Goal: Find specific page/section: Find specific page/section

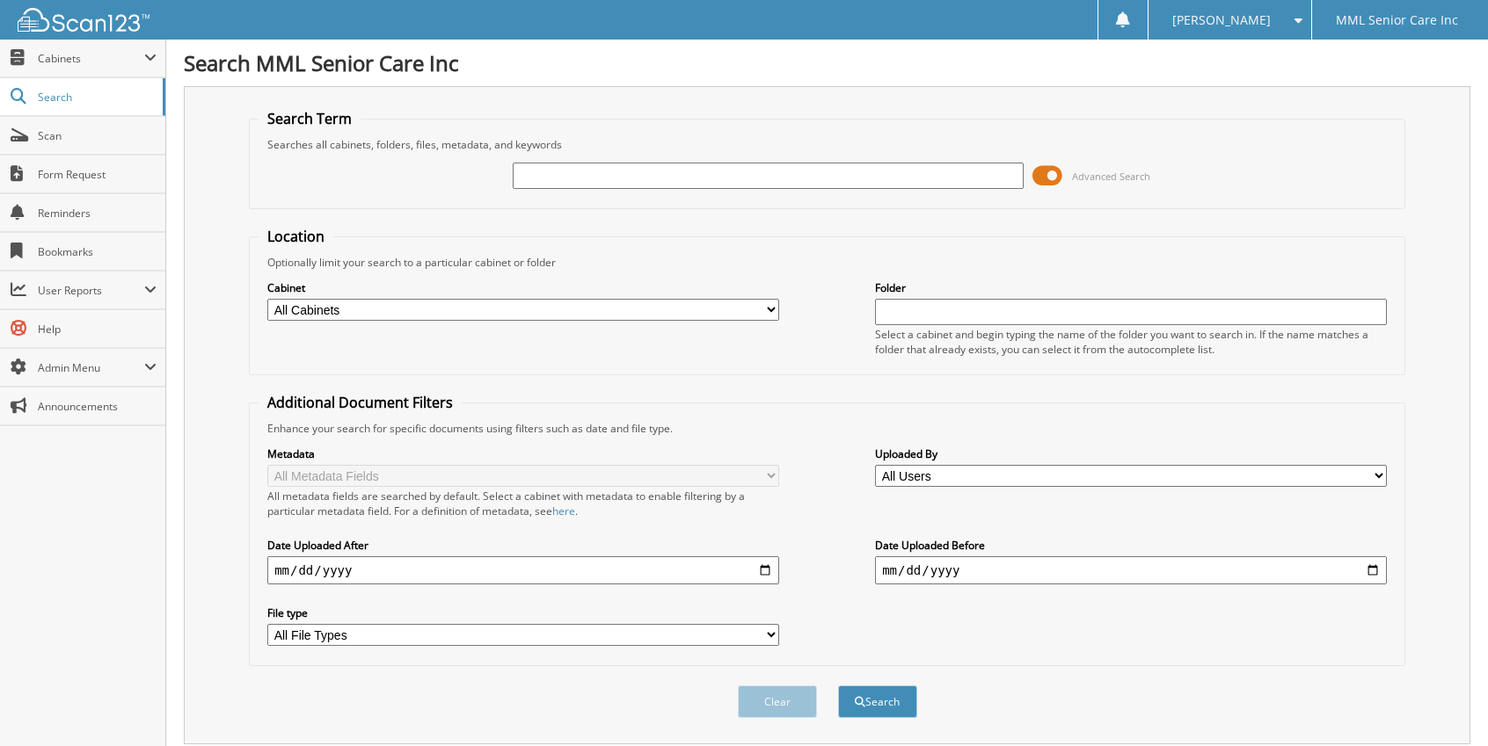
click at [622, 175] on input "text" at bounding box center [769, 176] width 512 height 26
type input "[PERSON_NAME]"
click at [904, 695] on button "Search" at bounding box center [877, 702] width 79 height 33
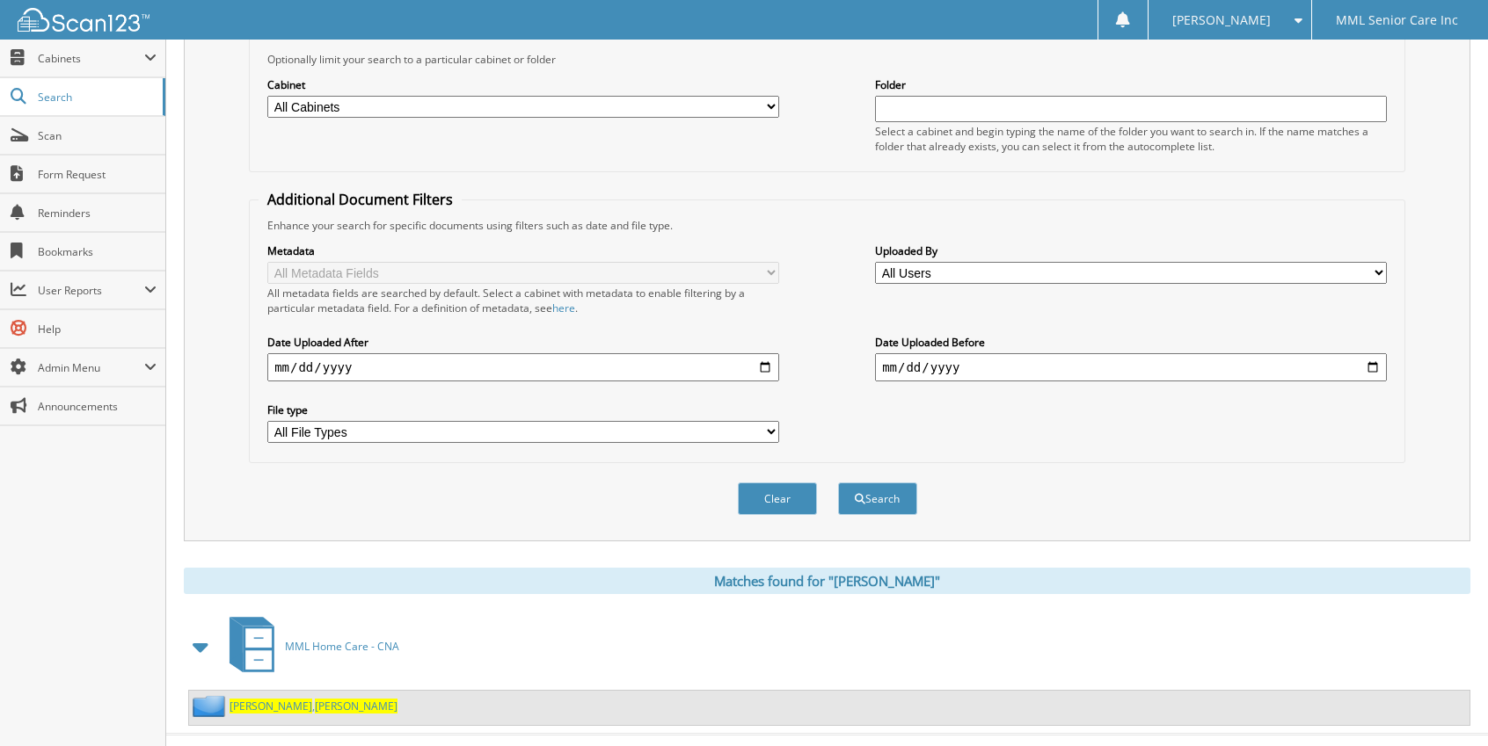
scroll to position [222, 0]
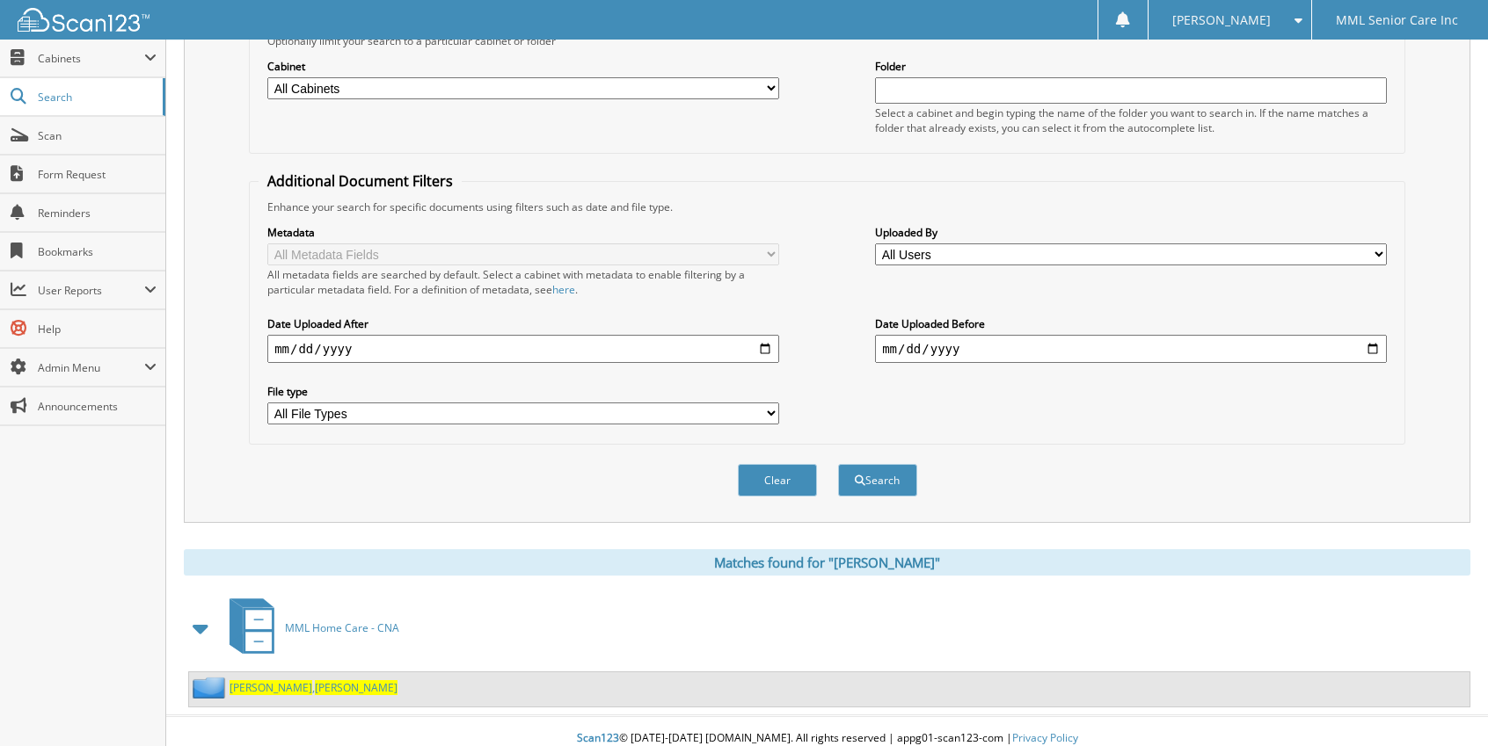
click at [315, 681] on span "[PERSON_NAME]" at bounding box center [356, 688] width 83 height 15
